Goal: Transaction & Acquisition: Subscribe to service/newsletter

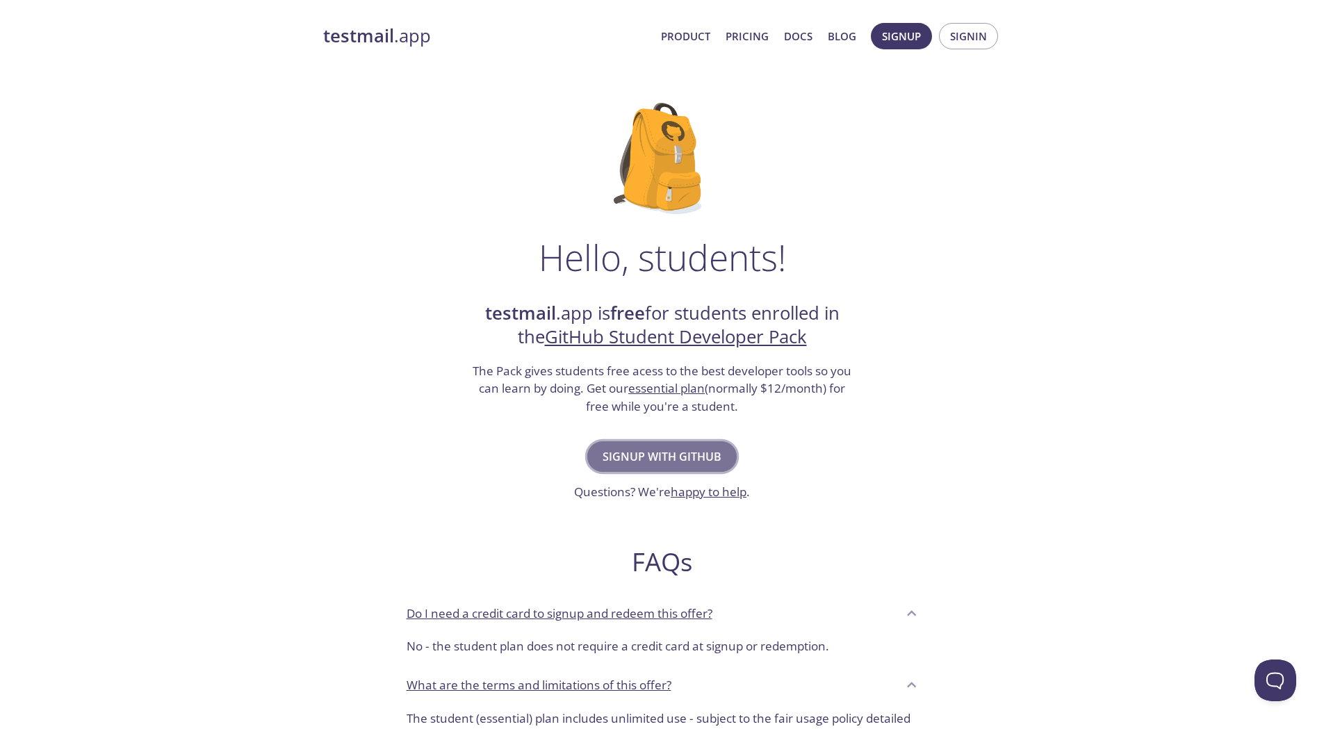
click at [669, 451] on span "Signup with GitHub" at bounding box center [662, 456] width 119 height 19
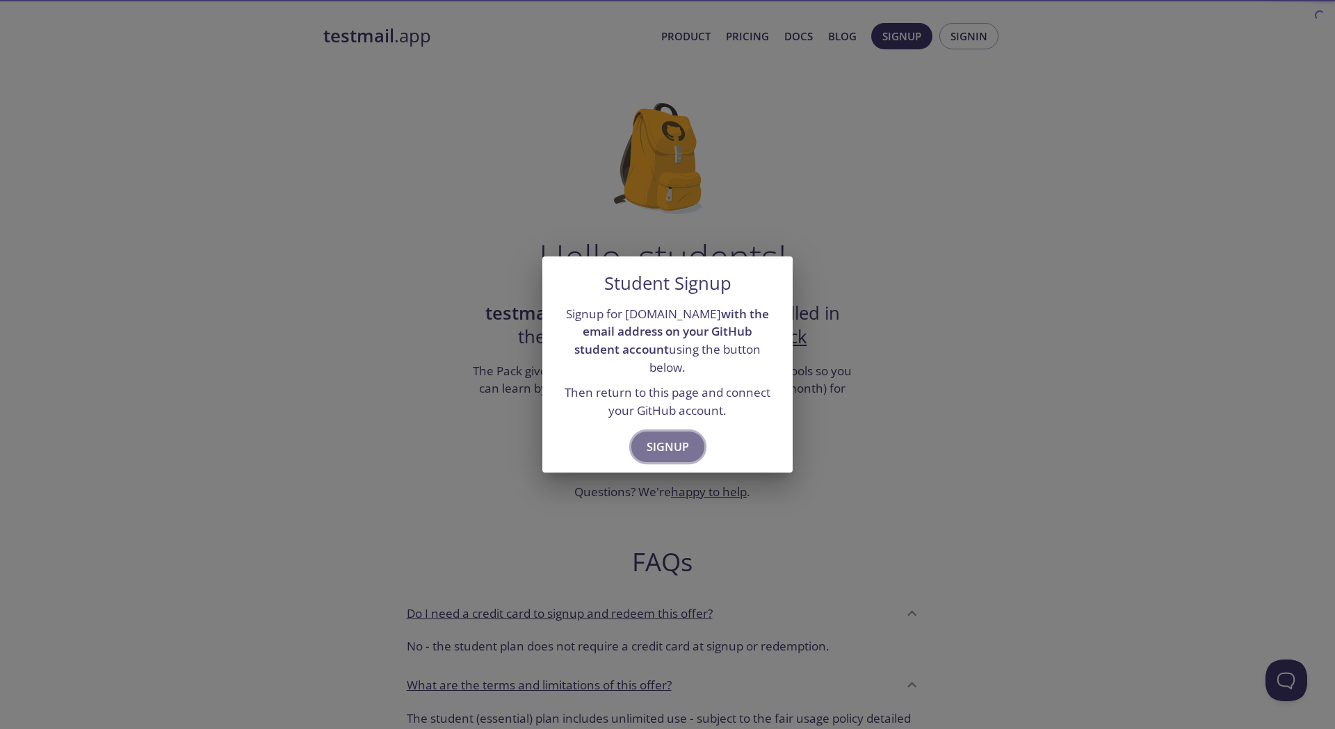
click at [661, 437] on span "Signup" at bounding box center [668, 446] width 42 height 19
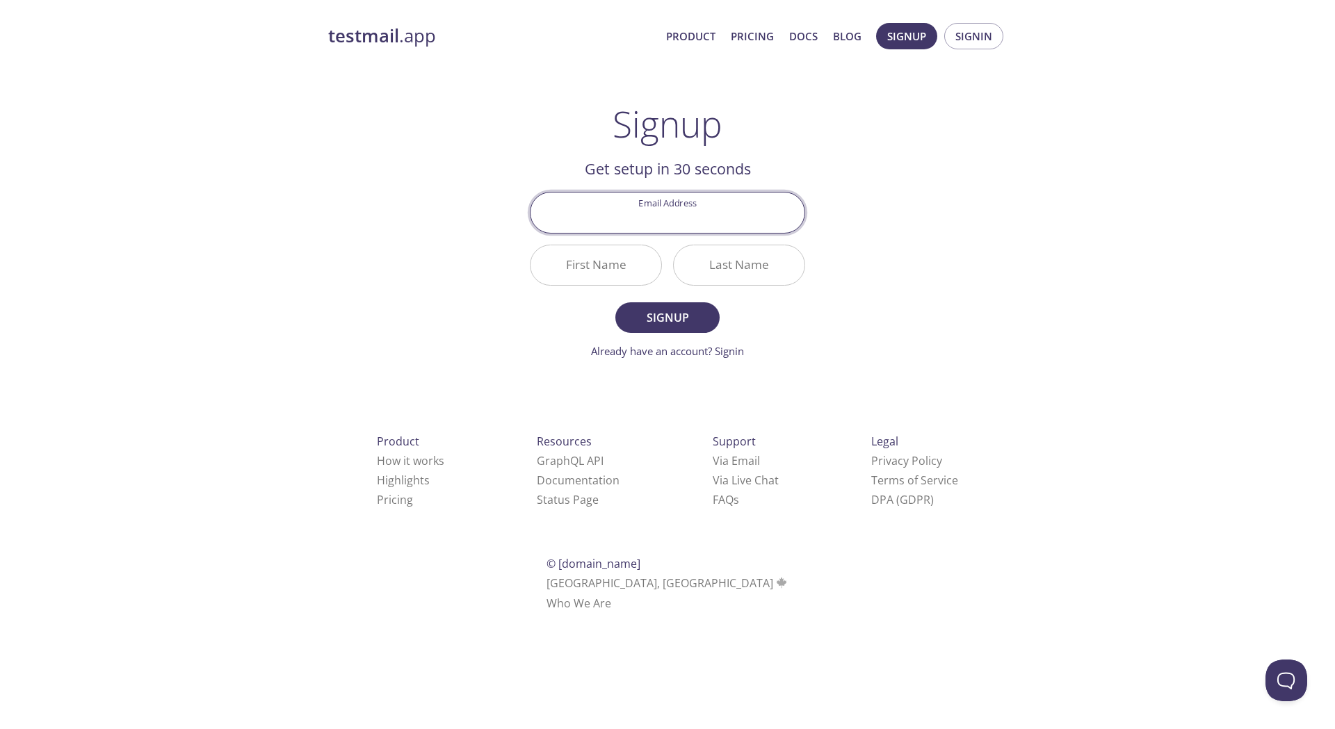
click at [689, 222] on input "Email Address" at bounding box center [667, 213] width 274 height 40
type input "[PERSON_NAME][EMAIL_ADDRESS][DOMAIN_NAME]"
click at [599, 262] on input "First Name" at bounding box center [595, 265] width 131 height 40
type input "[PERSON_NAME]"
type input "Mantri"
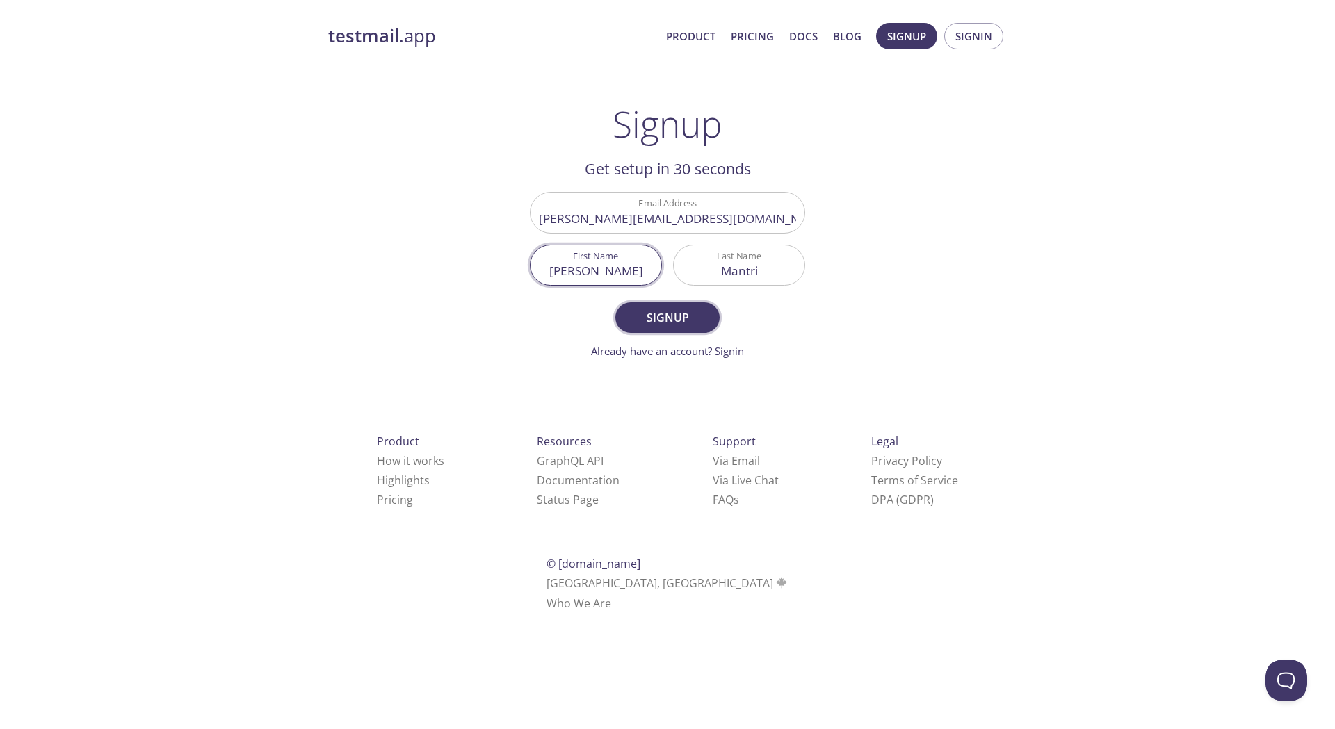
click at [659, 320] on span "Signup" at bounding box center [668, 317] width 74 height 19
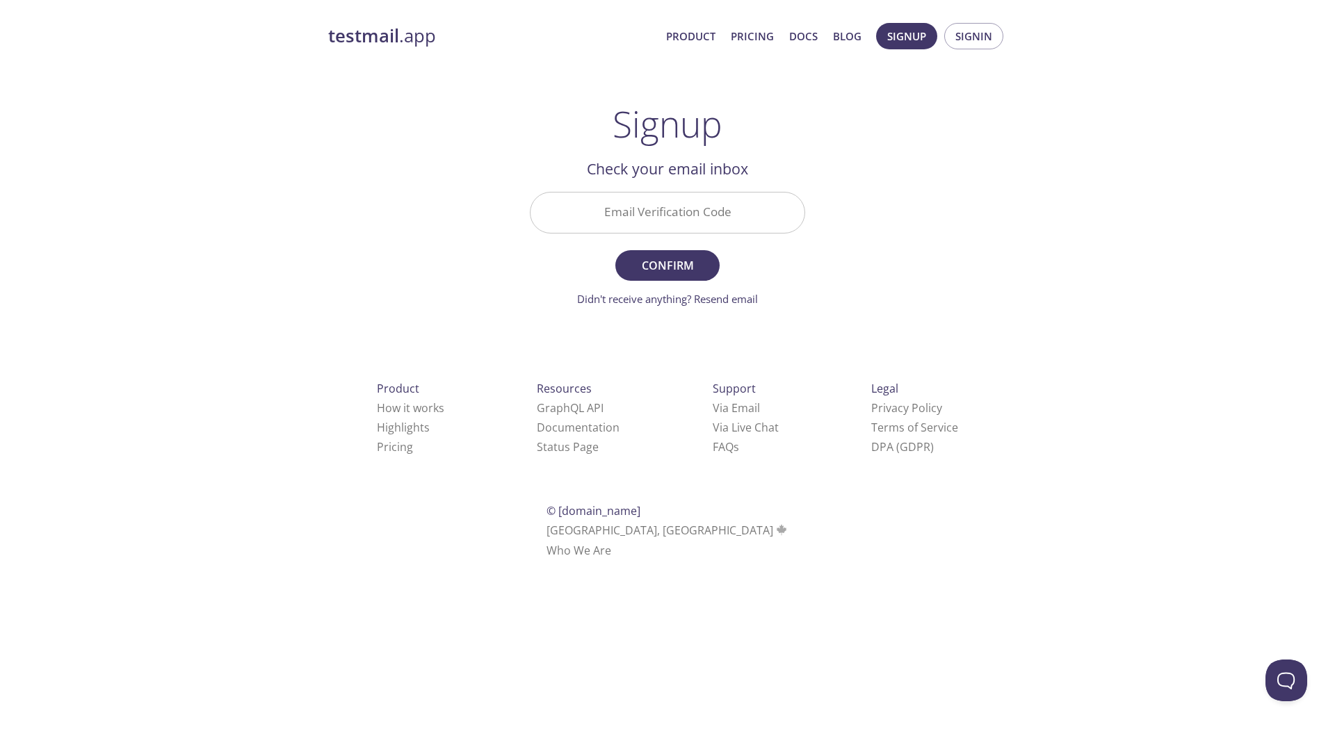
click at [650, 210] on input "Email Verification Code" at bounding box center [667, 213] width 274 height 40
paste input "468XR5A"
type input "468XR5A"
click at [686, 256] on span "Confirm" at bounding box center [668, 265] width 74 height 19
